Goal: Find specific page/section: Find specific page/section

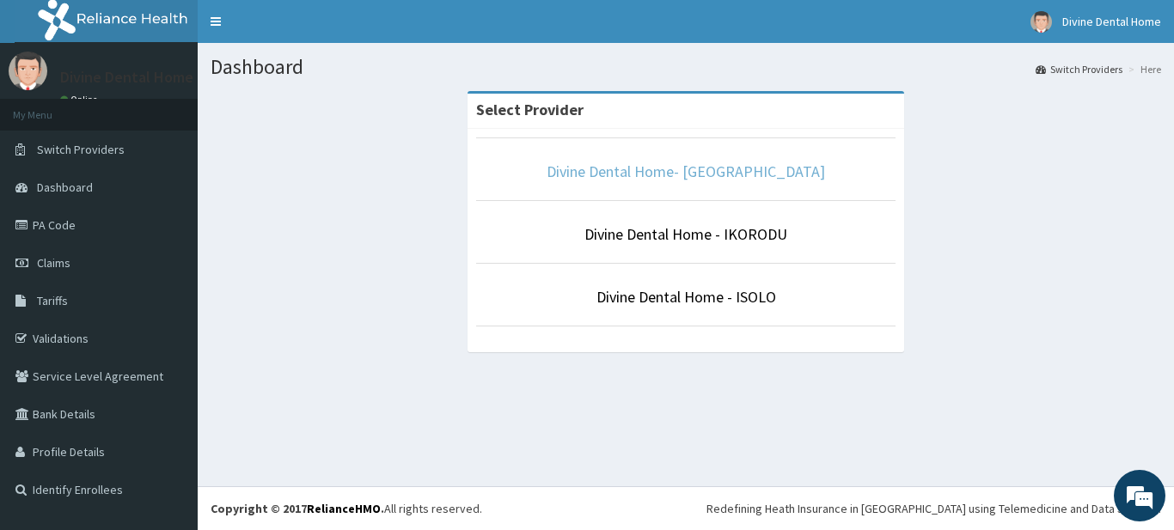
click at [600, 167] on link "Divine Dental Home- [GEOGRAPHIC_DATA]" at bounding box center [686, 172] width 279 height 20
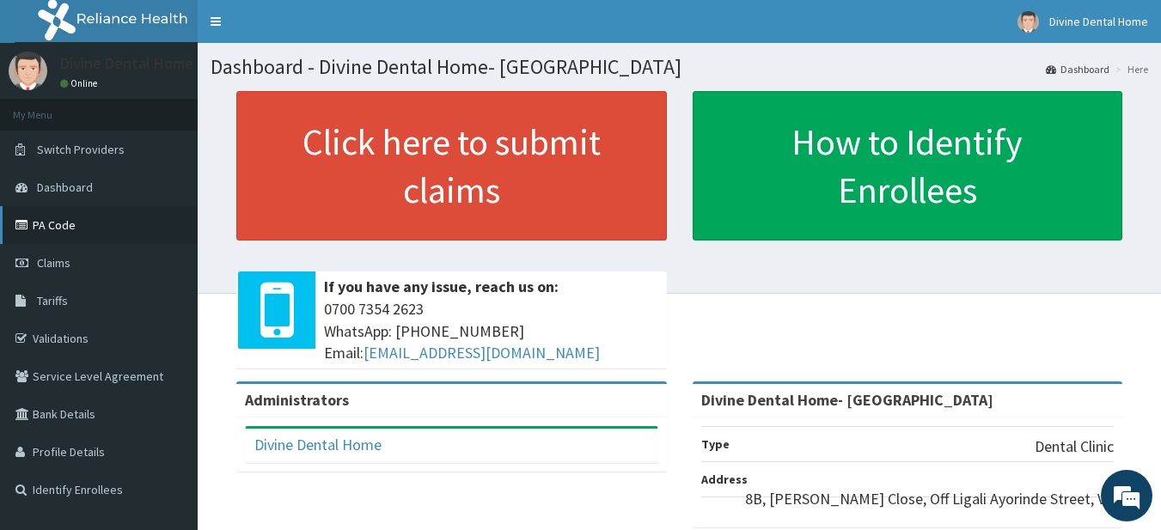
click at [101, 227] on link "PA Code" at bounding box center [99, 225] width 198 height 38
